Goal: Transaction & Acquisition: Download file/media

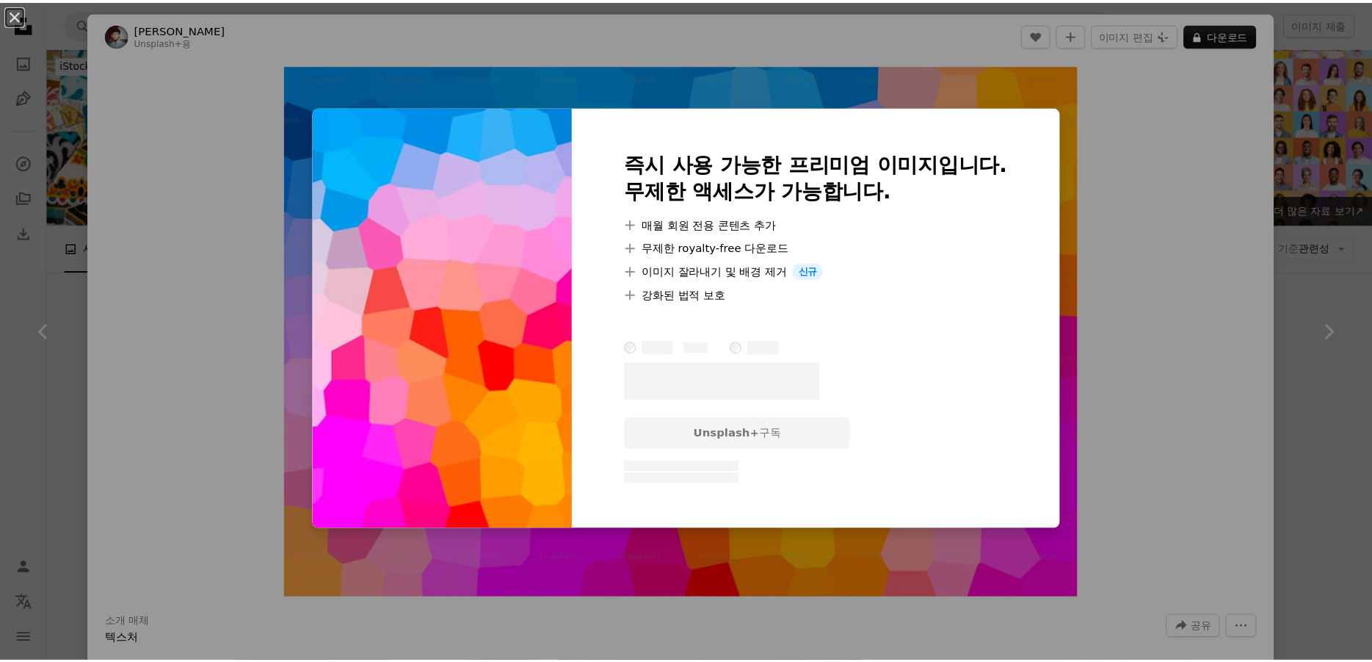
scroll to position [5447, 0]
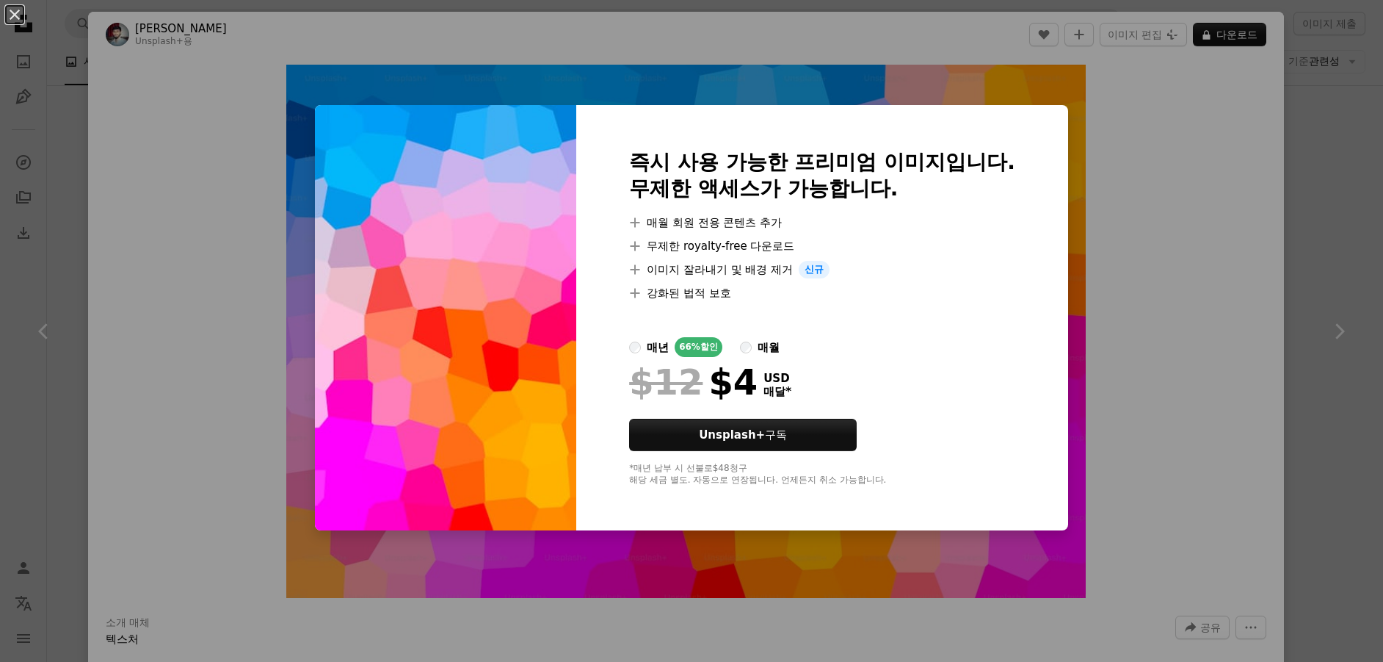
click at [1314, 126] on div "An X shape 즉시 사용 가능한 프리미엄 이미지입니다. 무제한 액세스가 가능합니다. A plus sign 매월 회원 전용 콘텐츠 추가 A…" at bounding box center [691, 331] width 1383 height 662
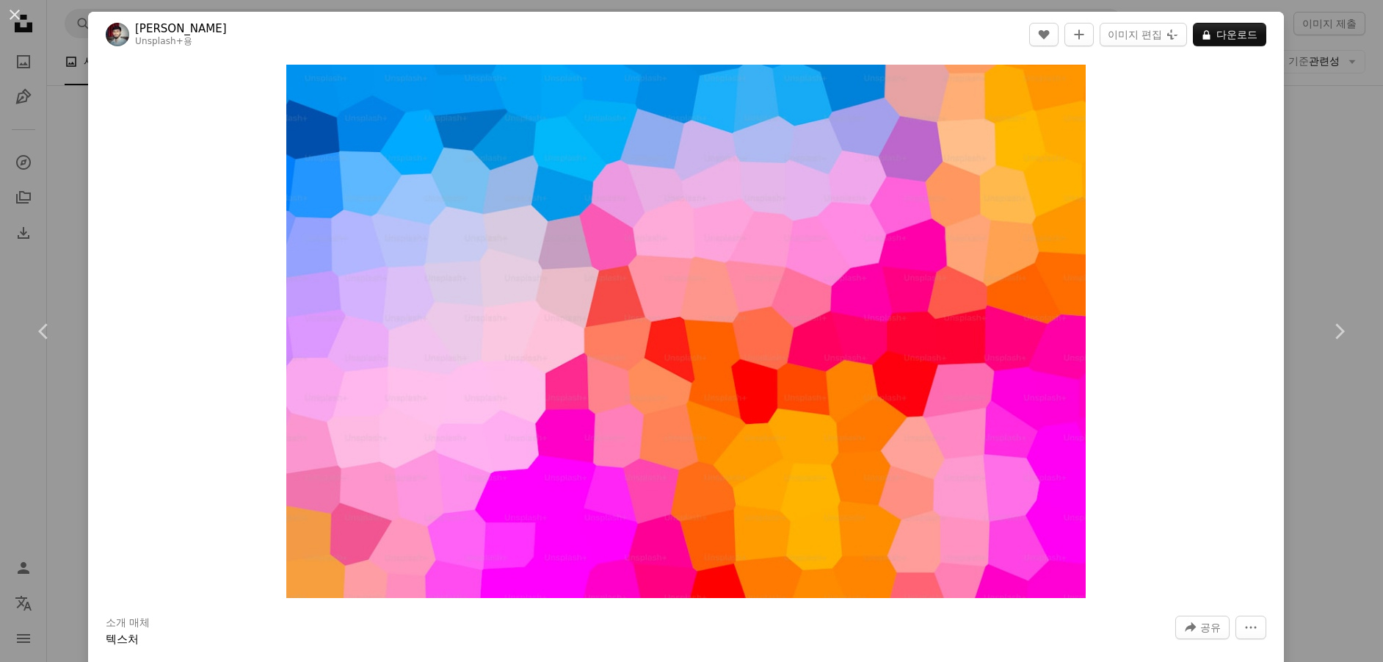
click at [1324, 124] on div "An X shape Chevron left Chevron right Woliul Hasan Unsplash+ 용 A heart A plus s…" at bounding box center [691, 331] width 1383 height 662
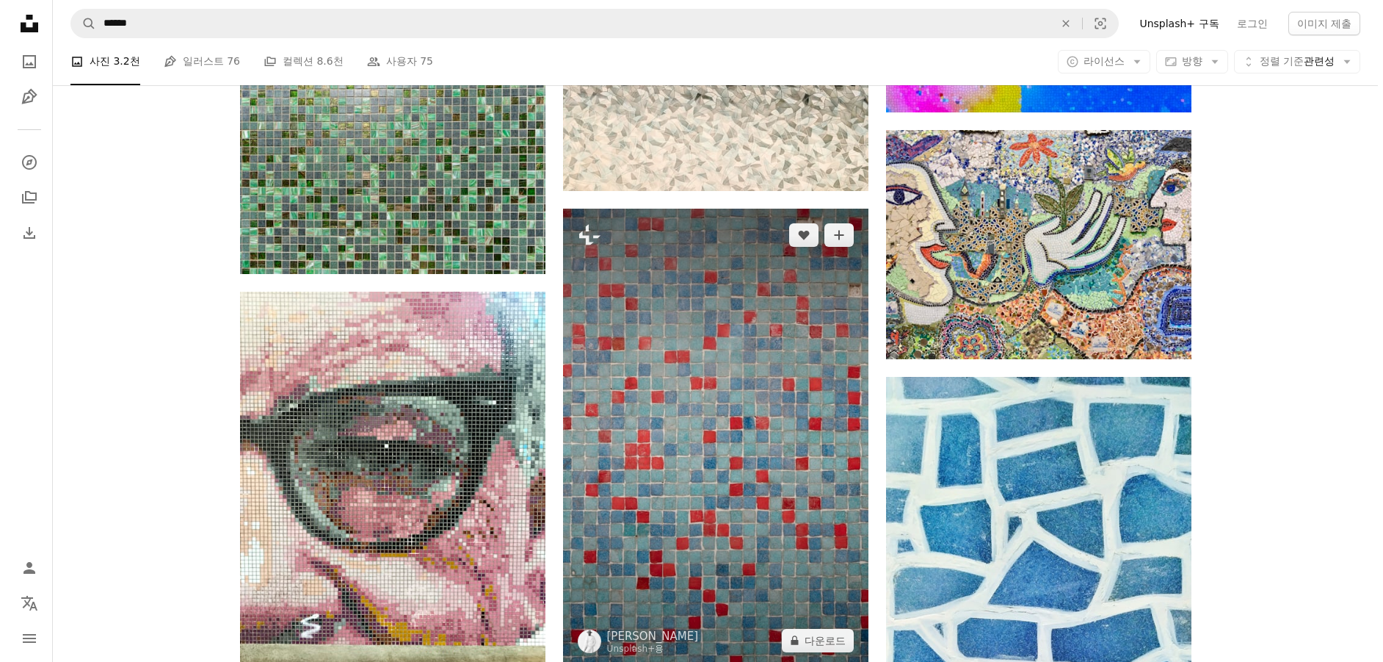
scroll to position [2363, 0]
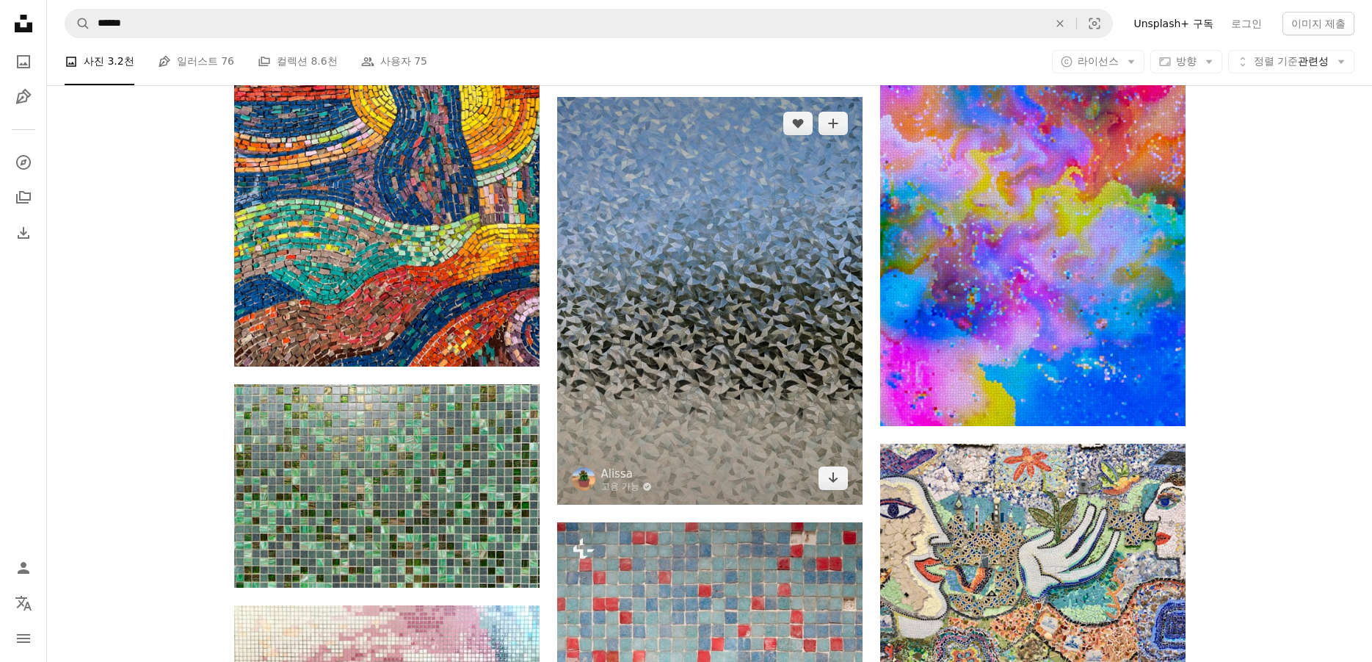
click at [734, 359] on img at bounding box center [709, 301] width 305 height 408
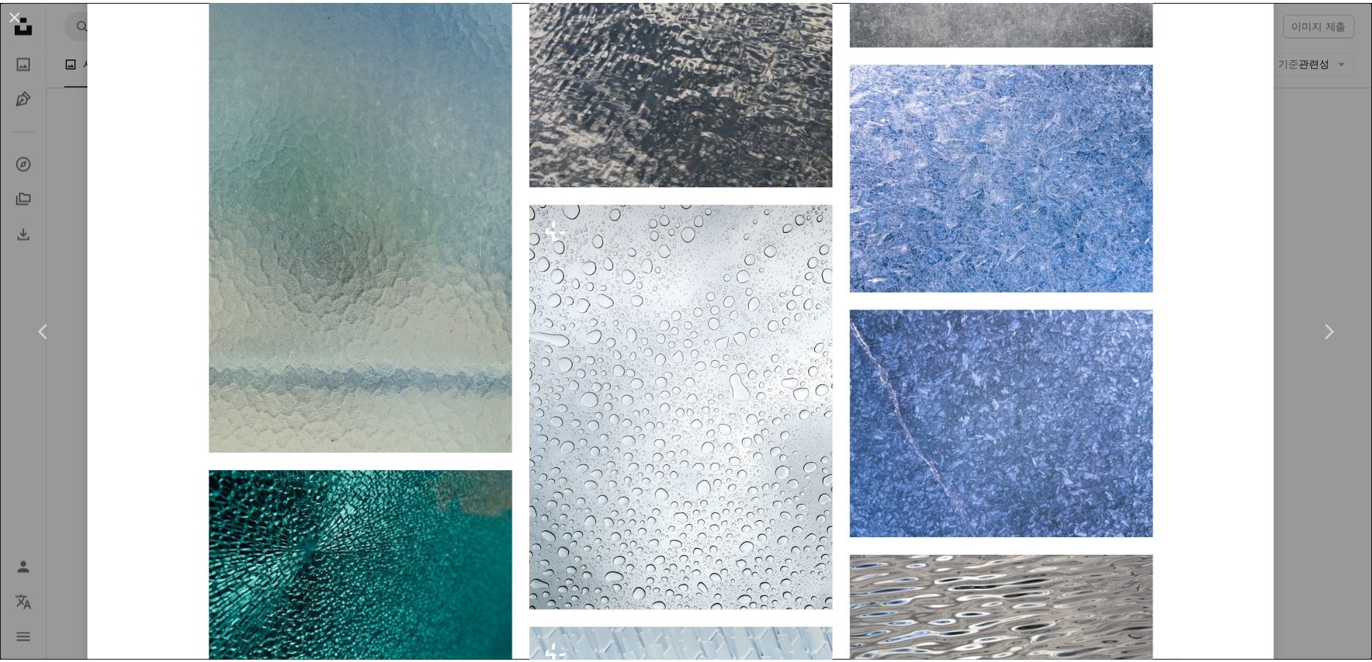
scroll to position [4038, 0]
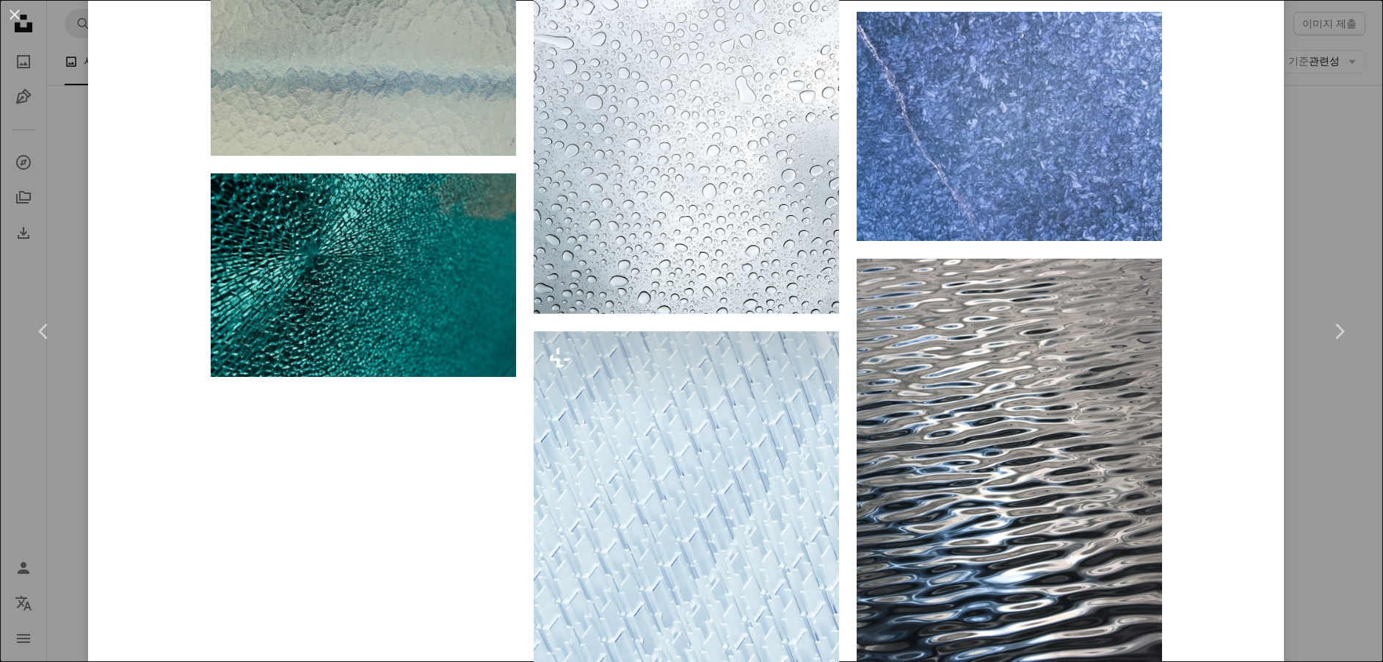
click at [1340, 147] on div "An X shape Chevron left Chevron right Alissa 고용 가능 A checkmark inside of a circ…" at bounding box center [691, 331] width 1383 height 662
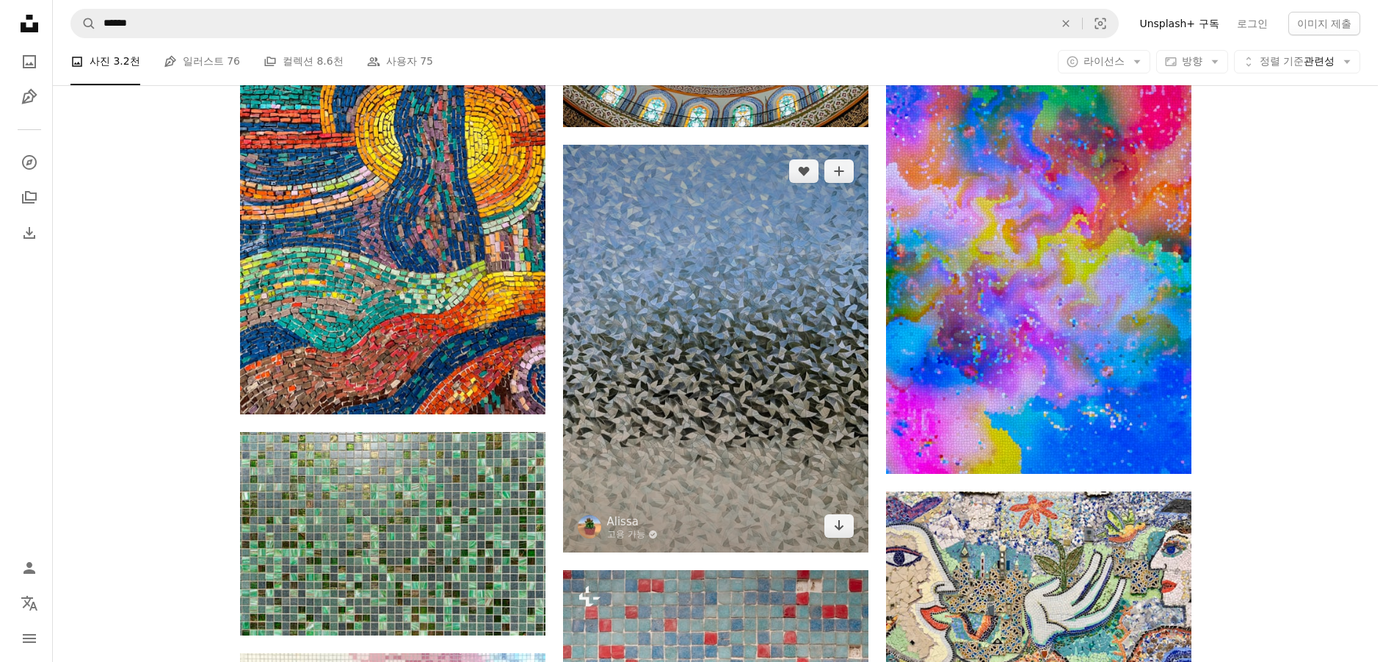
scroll to position [2289, 0]
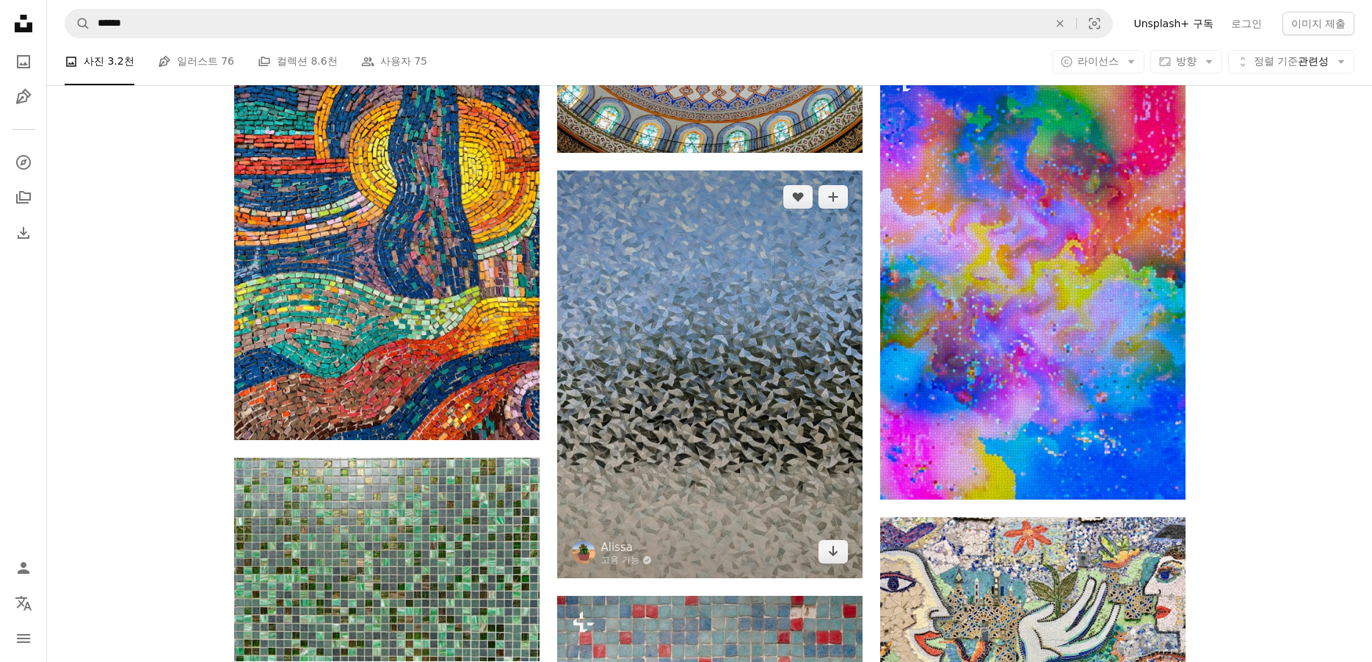
click at [668, 385] on img at bounding box center [709, 374] width 305 height 408
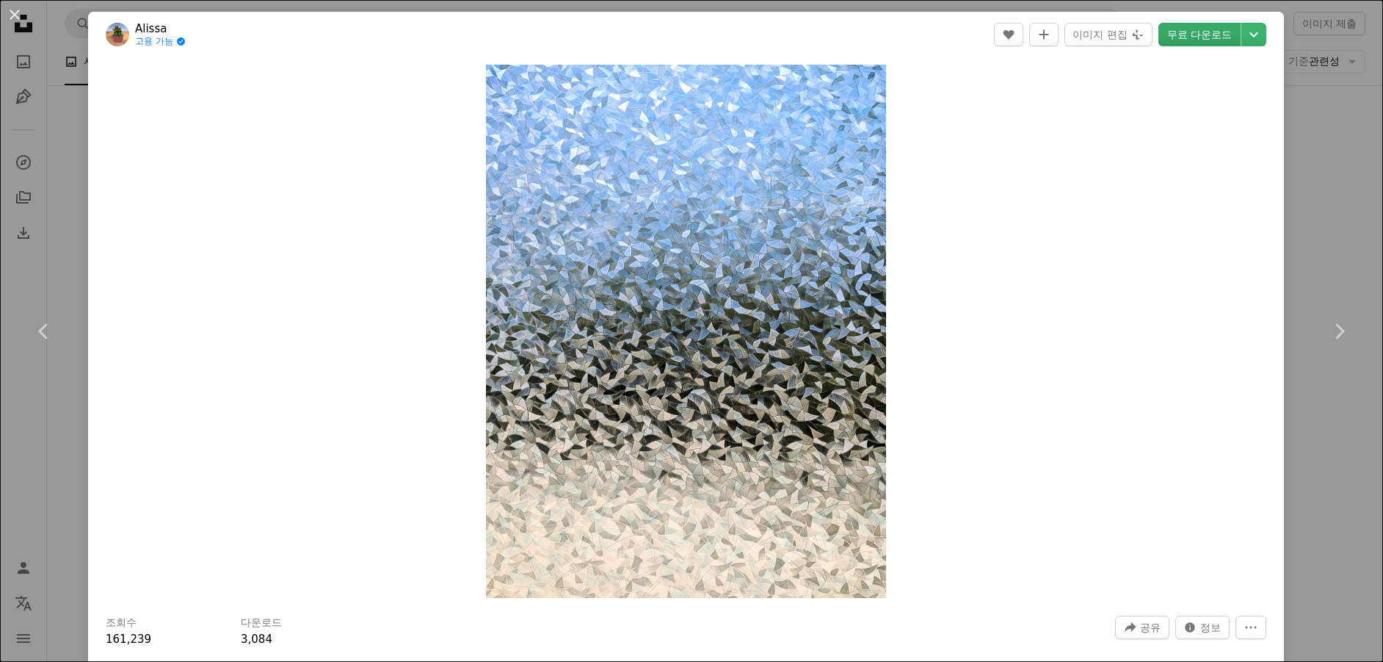
click at [1192, 39] on link "무료 다운로드" at bounding box center [1200, 34] width 82 height 23
